Goal: Task Accomplishment & Management: Manage account settings

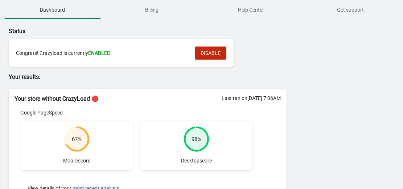
click at [159, 11] on span "Billing" at bounding box center [152, 9] width 96 height 13
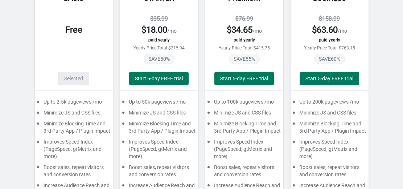
scroll to position [56, 0]
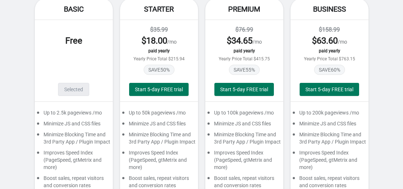
click at [79, 62] on div "Free" at bounding box center [73, 50] width 63 height 50
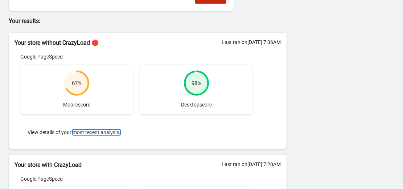
click at [85, 134] on button "most recent analysis." at bounding box center [97, 132] width 48 height 6
click at [91, 133] on button "most recent analysis." at bounding box center [97, 132] width 48 height 6
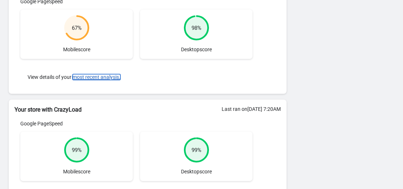
scroll to position [111, 0]
